Goal: Information Seeking & Learning: Learn about a topic

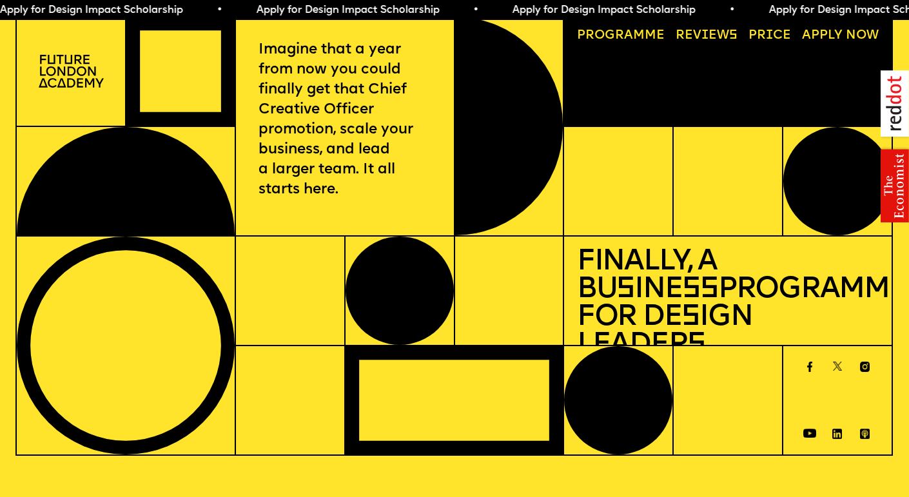
drag, startPoint x: 481, startPoint y: 132, endPoint x: 483, endPoint y: 164, distance: 32.3
click at [483, 165] on div at bounding box center [509, 126] width 108 height 218
click at [478, 154] on div at bounding box center [509, 126] width 108 height 218
click at [637, 39] on link "Progr a mme" at bounding box center [621, 35] width 101 height 25
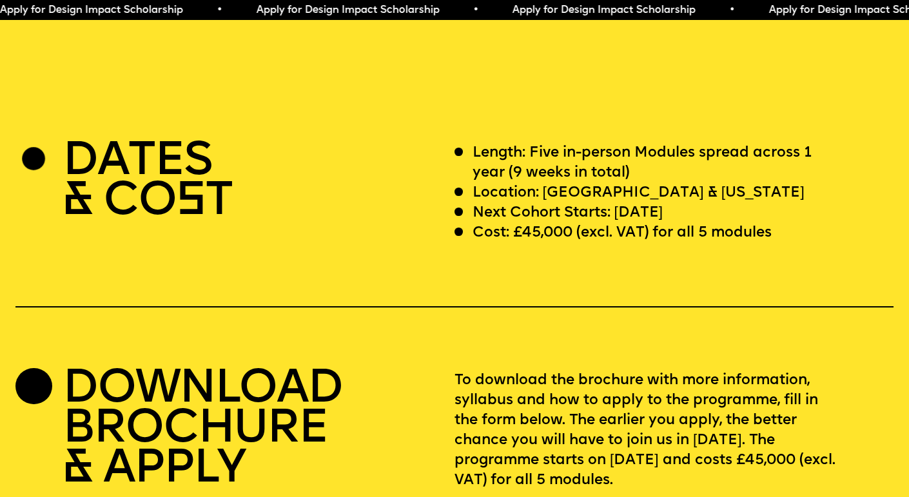
scroll to position [3635, 0]
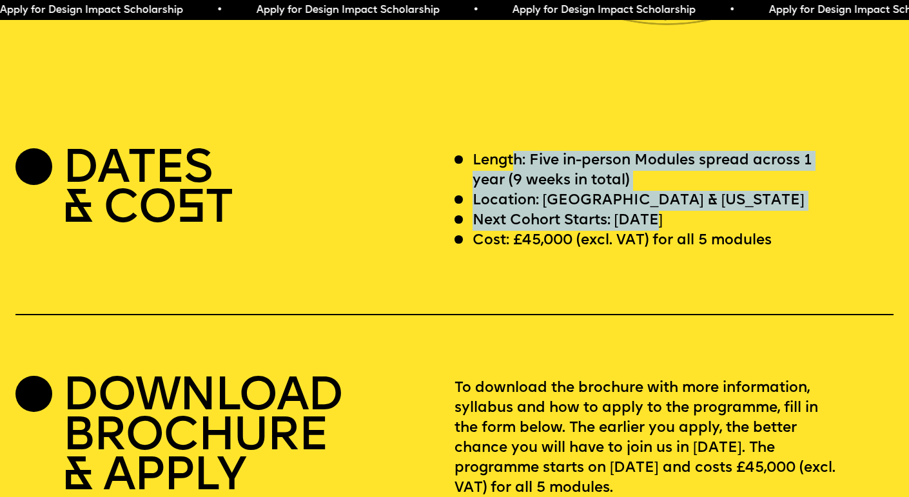
drag, startPoint x: 550, startPoint y: 146, endPoint x: 653, endPoint y: 208, distance: 120.3
click at [654, 208] on div "Length: Five in-person Modules spread across 1 year (9 weeks in total) Location…" at bounding box center [673, 201] width 439 height 100
click at [598, 211] on p "Next Cohort Starts: [DATE]" at bounding box center [568, 221] width 191 height 20
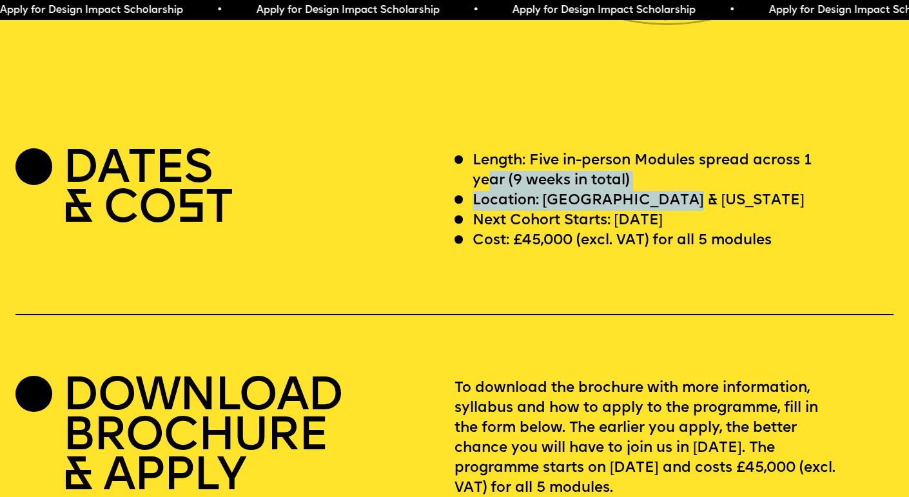
drag, startPoint x: 492, startPoint y: 168, endPoint x: 669, endPoint y: 188, distance: 178.4
click at [669, 188] on div "Length: Five in-person Modules spread across 1 year (9 weeks in total) Location…" at bounding box center [673, 201] width 439 height 100
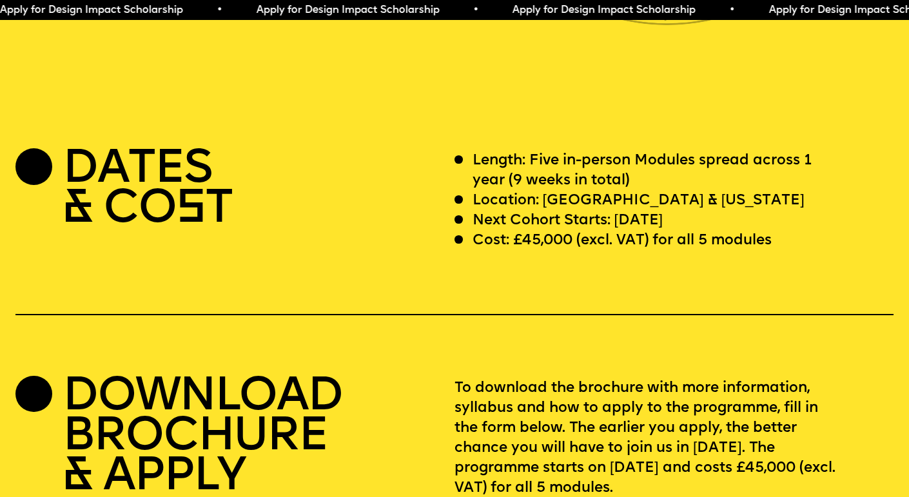
click at [562, 211] on p "Next Cohort Starts: [DATE]" at bounding box center [568, 221] width 191 height 20
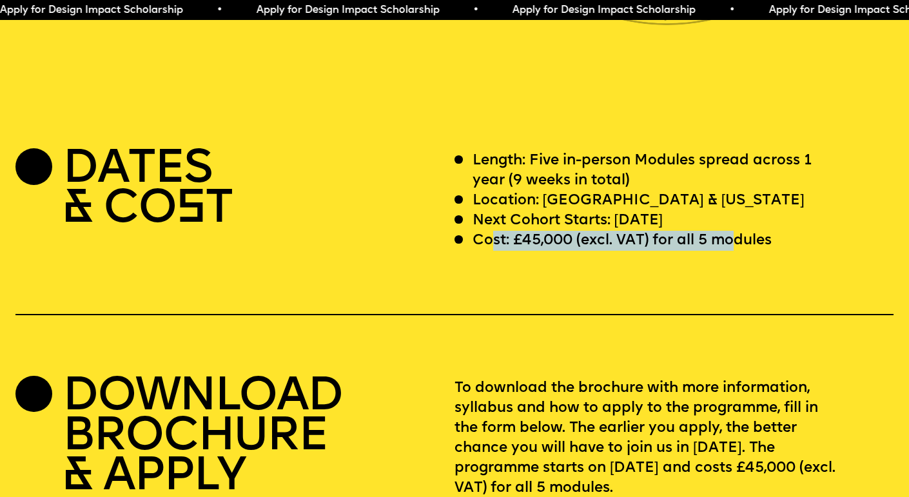
drag, startPoint x: 495, startPoint y: 217, endPoint x: 739, endPoint y: 219, distance: 243.7
click at [737, 231] on p "Cost: £45,000 (excl. VAT) for all 5 modules" at bounding box center [622, 241] width 299 height 20
